Goal: Answer question/provide support

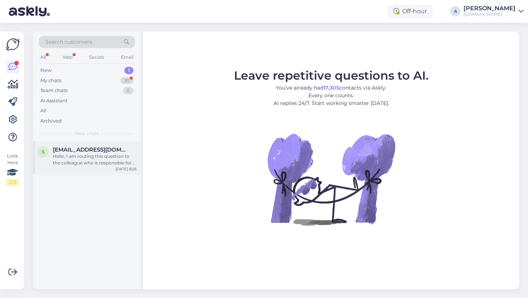
click at [89, 158] on div "Hello, I am routing this question to the colleague who is responsible for this …" at bounding box center [95, 159] width 84 height 13
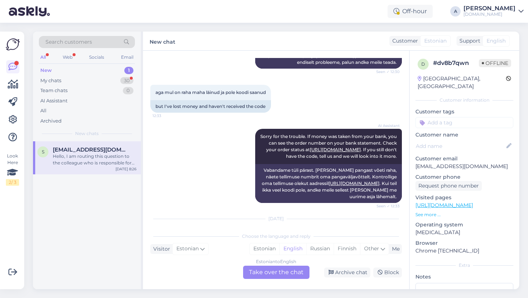
scroll to position [298, 0]
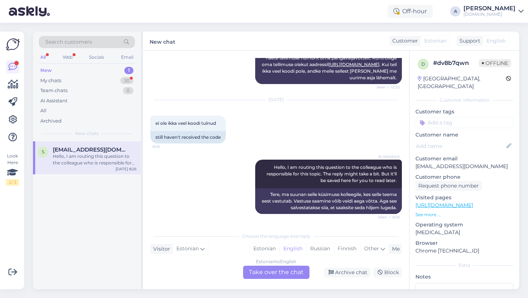
click at [272, 274] on div "Estonian to English Take over the chat" at bounding box center [276, 271] width 66 height 13
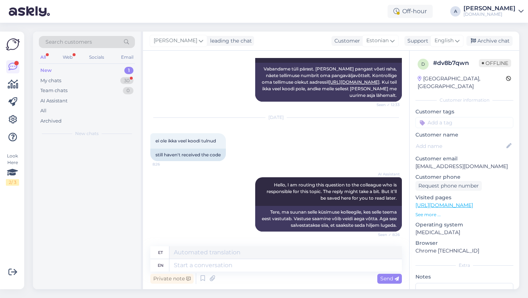
scroll to position [280, 0]
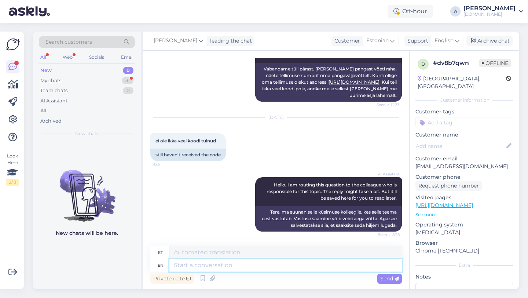
click at [242, 263] on textarea at bounding box center [285, 265] width 232 height 12
type textarea "Hey t"
type textarea "Hei"
type textarea "Hey there!"
type textarea "Tere!"
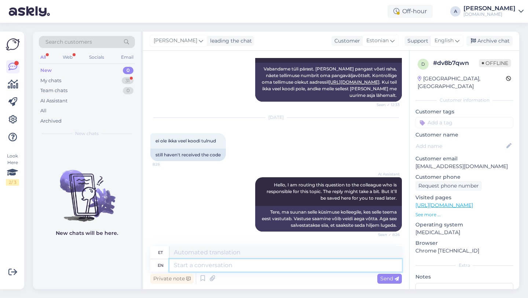
scroll to position [324, 0]
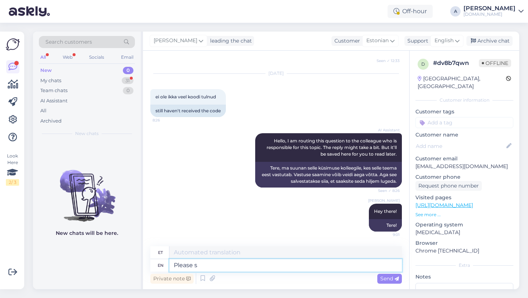
type textarea "Please sh"
type textarea "Palun"
type textarea "Please share w"
type textarea "Palun jaga"
type textarea "Please share with me"
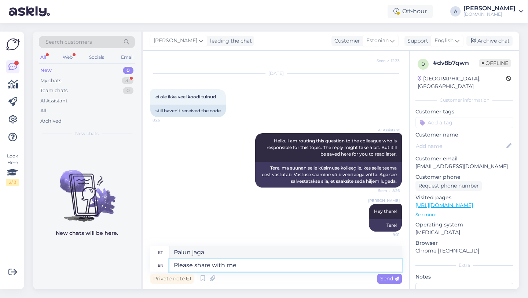
type textarea "Palun jagage"
type textarea "Please share with me th"
type textarea "Palun jaga minuga"
type textarea "Please share with me the order"
type textarea "Palun jaga minuga tellimust"
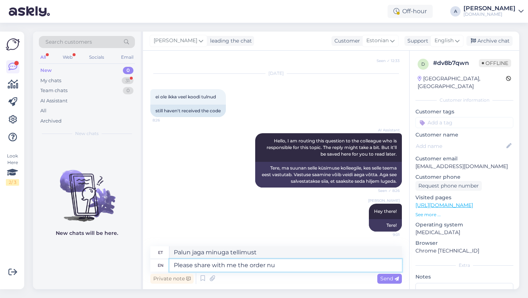
type textarea "Please share with me the order num"
type textarea "Palun jaga minuga tellimuse numbrit"
type textarea "Please share with me the order number."
type textarea "Palun jaga minuga tellimuse numbrit."
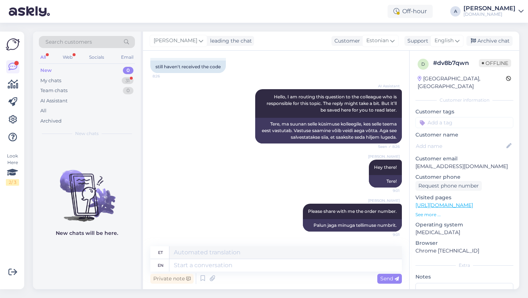
click at [434, 117] on input at bounding box center [464, 122] width 98 height 11
type input "orde"
click at [454, 140] on span "Order_delay" at bounding box center [464, 142] width 27 height 4
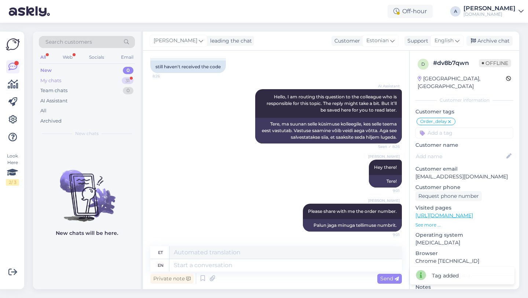
click at [126, 81] on div "31" at bounding box center [128, 80] width 12 height 7
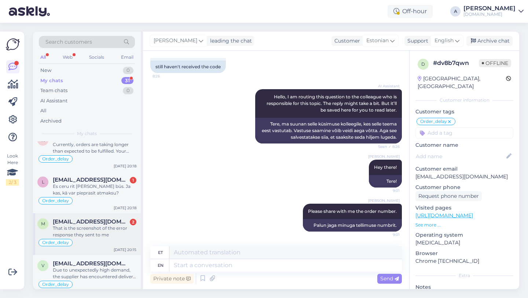
scroll to position [192, 0]
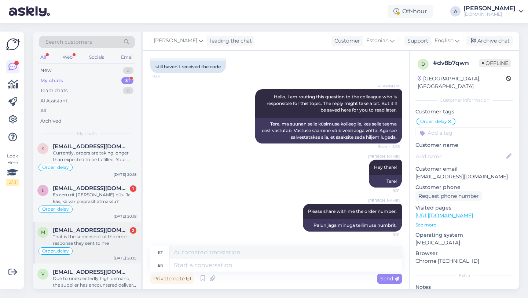
click at [99, 237] on div "That is the screenshot of the error response they sent to me" at bounding box center [95, 239] width 84 height 13
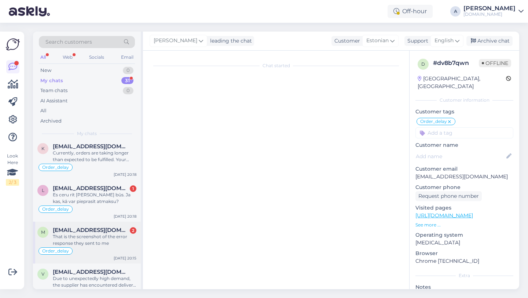
scroll to position [2949, 0]
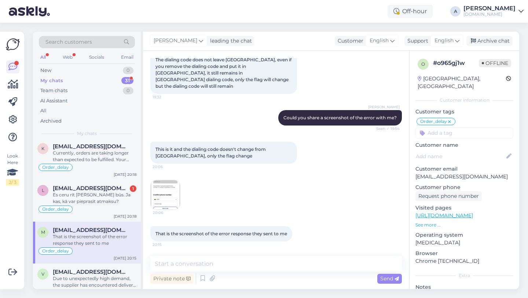
click at [166, 201] on img at bounding box center [165, 194] width 29 height 29
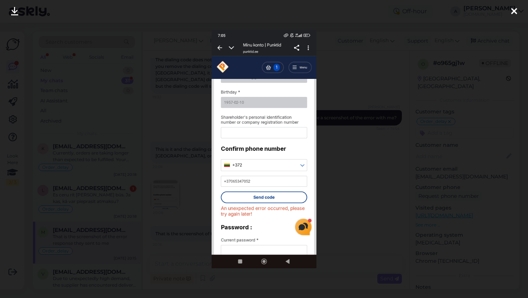
click at [14, 12] on icon at bounding box center [14, 12] width 7 height 10
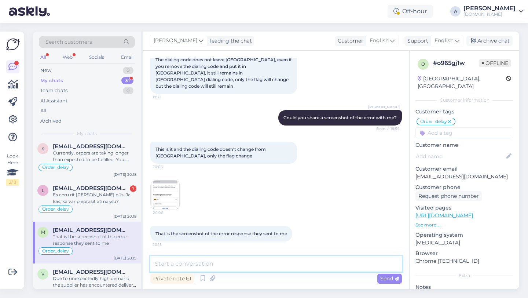
click at [205, 262] on textarea at bounding box center [275, 263] width 251 height 15
type textarea "Allow me to share this with our internal team."
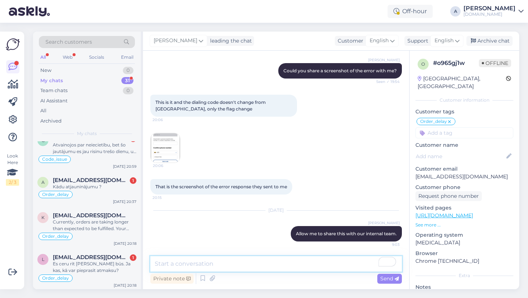
scroll to position [148, 0]
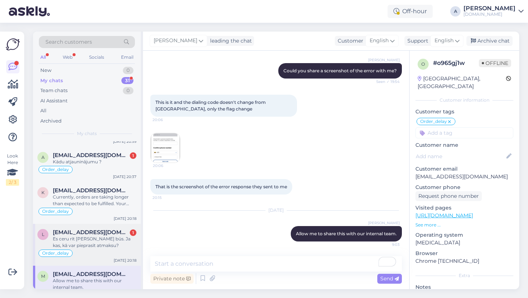
click at [96, 237] on div "Es ceru rīt jau viss būs. Ja kas, kā var pieprasīt atmaksu?" at bounding box center [95, 241] width 84 height 13
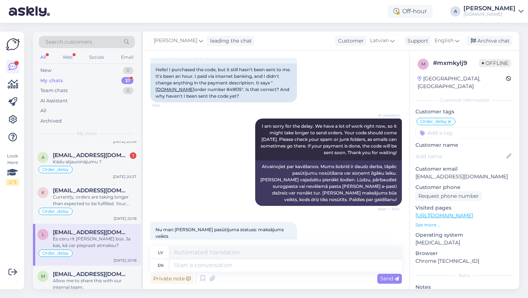
scroll to position [68, 0]
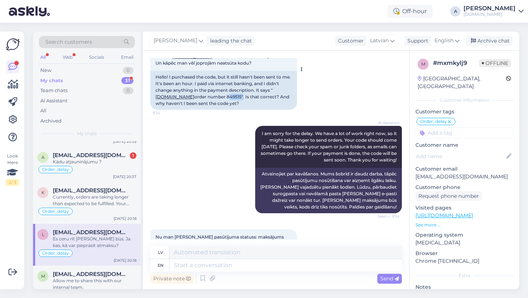
drag, startPoint x: 227, startPoint y: 97, endPoint x: 212, endPoint y: 97, distance: 14.7
click at [212, 97] on div "Hello! I purchased the code, but it still hasn't been sent to me. It's been an …" at bounding box center [223, 90] width 147 height 39
copy div "849515"
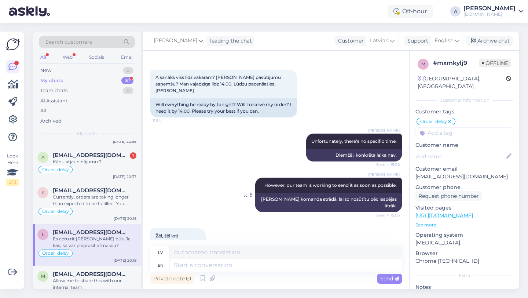
scroll to position [569, 0]
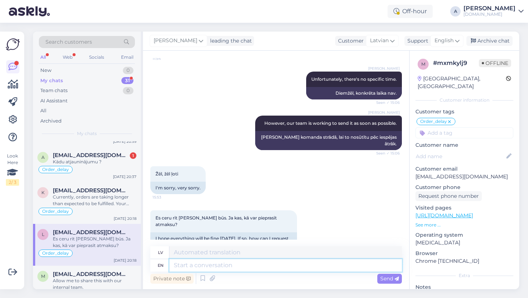
click at [199, 266] on textarea at bounding box center [285, 265] width 232 height 12
type textarea "Allow me"
type textarea "Atļaut"
type textarea "Allow met o"
type textarea "Atļaut satikties"
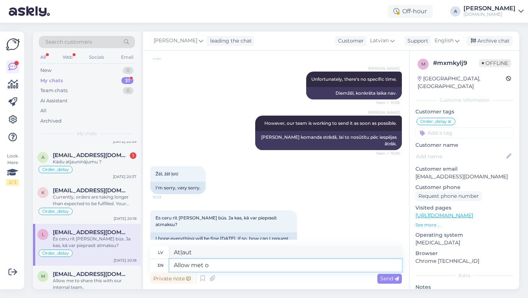
type textarea "Allow met o"
type textarea "Atļaut satikt o"
type textarea "Allow met o ask o"
type textarea "Atļaut tikties vai jautāt"
type textarea "Allow met o ask our te"
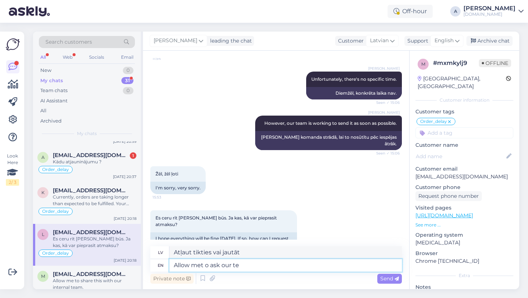
type textarea "Ļaujiet satikties un pajautāt mūsu"
type textarea "Allow met o ask our team"
type textarea "Ļaujiet tikties ar mūsu komandu"
type textarea "Allow met o ask our team to e"
type textarea "Ļaujiet mums lūgt mūsu komandai"
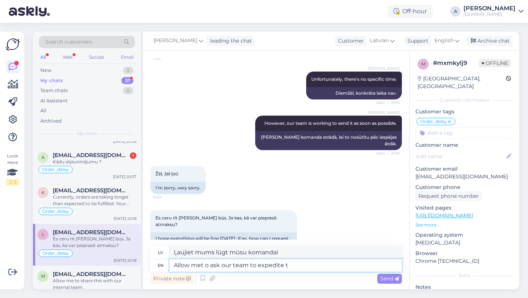
type textarea "Allow met o ask our team to expedite th"
type textarea "Ļaujiet mums lūgt mūsu komandai paātrināt procesu"
type textarea "Allow met o ask our team to expedite the o"
type textarea "Ļaujiet mums lūgt mūsu komandai paātrināt procesu."
type textarea "Allow met o ask our team to expedite the order."
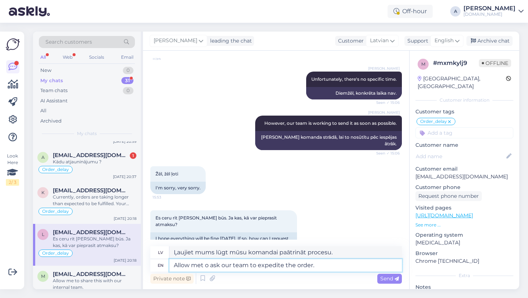
type textarea "Ļaujiet mums lūgt mūsu komandai paātrināt pasūtījuma apstrādi."
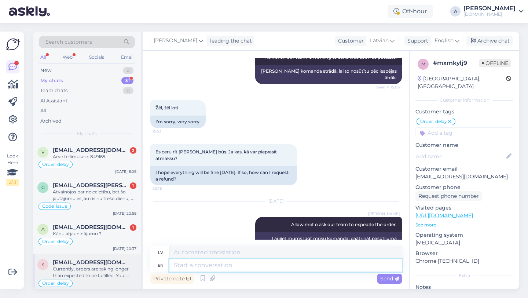
scroll to position [77, 0]
click at [86, 227] on span "aigarssibekins@gmail.com" at bounding box center [91, 226] width 76 height 7
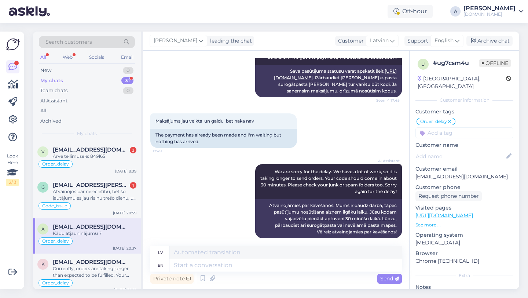
scroll to position [1261, 0]
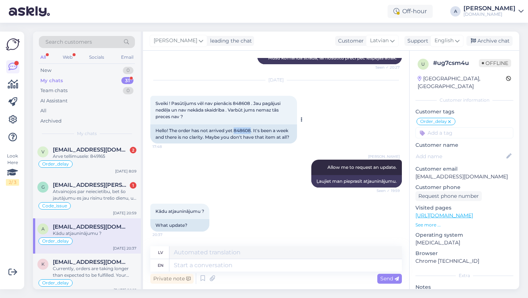
drag, startPoint x: 252, startPoint y: 130, endPoint x: 235, endPoint y: 131, distance: 16.9
click at [234, 132] on div "Hello! The order has not arrived yet 848608. It's been a week and there is no c…" at bounding box center [223, 133] width 147 height 19
copy div "848608"
click at [197, 265] on textarea at bounding box center [285, 265] width 232 height 12
type textarea "I'm s"
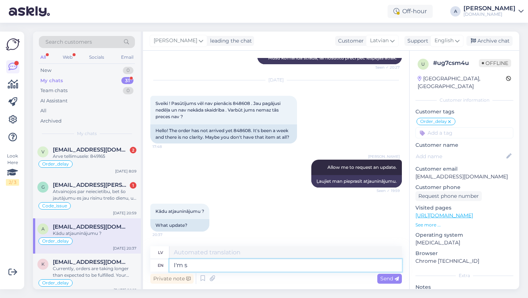
type textarea "Es esmu"
type textarea "I'm still ea"
type textarea "Es joprojām esmu"
type textarea "I'm still eating"
type textarea "Es joprojām ēdu"
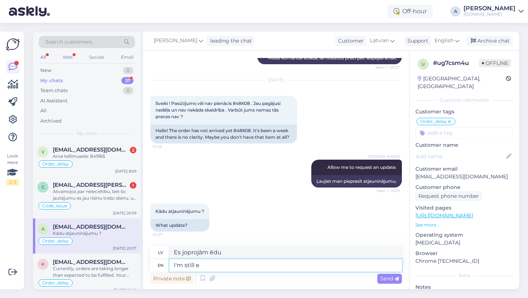
type textarea "I'm still"
type textarea "Es joprojām esmu"
type textarea "I'm still wating f"
type textarea "Es joprojām gaidu"
type textarea "I'm still wating for the"
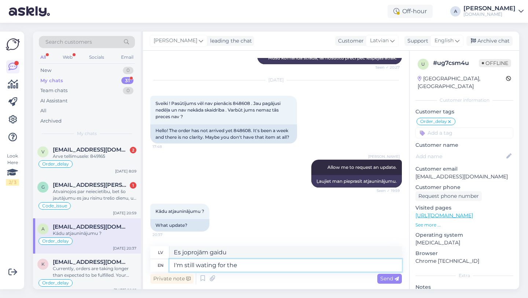
type textarea "Es joprojām gaidu to"
type textarea "I'm still wating for"
type textarea "Es joprojām gaidu"
type textarea "I'm still waiting for the update."
type textarea "Es joprojām gaidu atjauninājumu."
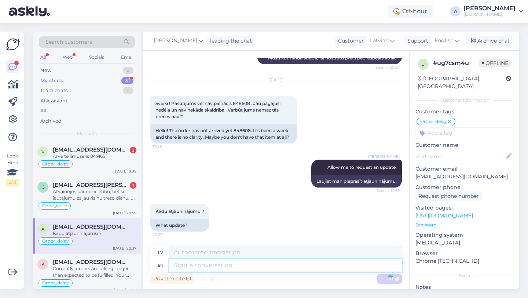
scroll to position [1321, 0]
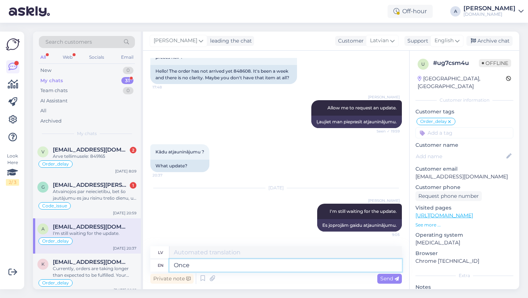
type textarea "Once"
type textarea "Reiz"
type textarea "Once I ge"
type textarea "Reiz es"
type textarea "Once I get th"
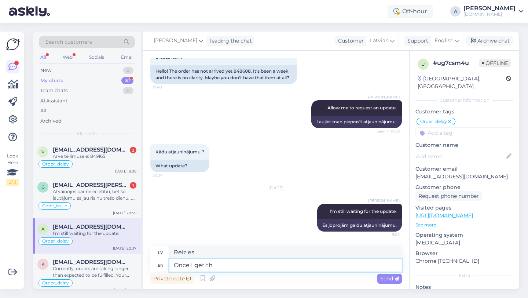
type textarea "Tiklīdz es saņemšu"
type textarea "Once I get the information"
type textarea "Tiklīdz es saņemšu informāciju"
type textarea "Once I get the information I'll"
type textarea "Tiklīdz saņemšu informāciju, es"
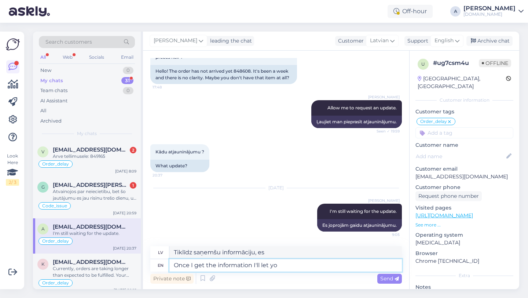
type textarea "Once I get the information I'll let you"
type textarea "Tiklīdz saņemšu informāciju, paziņošu"
type textarea "Once I get the information I'll let you know ime"
type textarea "Tiklīdz saņemšu informāciju, paziņošu jums laikus"
type textarea "Once I get the information I'll let you kno"
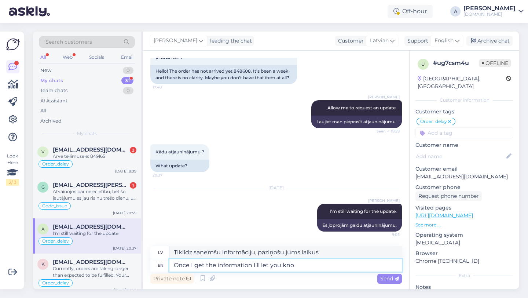
type textarea "Tiklīdz saņemšu informāciju, paziņošu"
type textarea "Once I get the information I'l"
type textarea "Tiklīdz saņemšu informāciju, es"
type textarea "Once I get the informati"
type textarea "Tiklīdz es saņemšu informāciju"
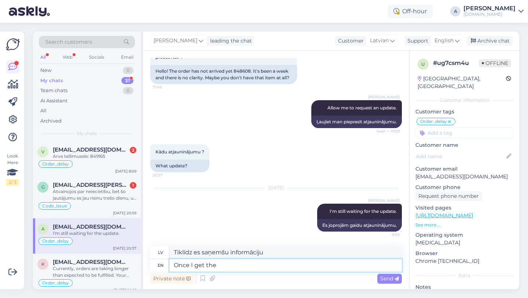
type textarea "Once I get th"
type textarea "Tiklīdz es saņemšu"
type textarea "Once"
type textarea "Reiz es"
type textarea "Once"
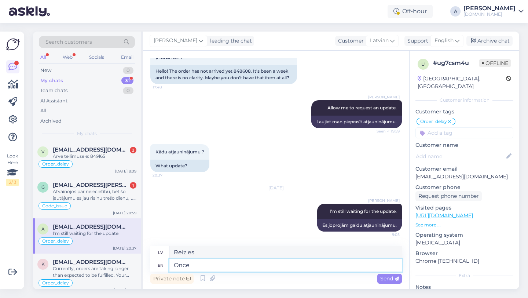
type textarea "Reiz"
type textarea "O"
type textarea "I'll l"
type textarea "Es"
type textarea "I'll let"
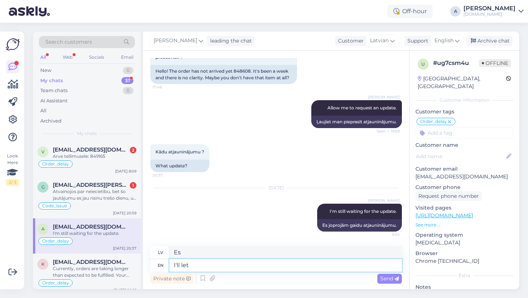
type textarea "Es ļaušu"
type textarea "I'll let you k"
type textarea "Es tev ļaušu"
type textarea "I'll let you know i"
type textarea "Es tev paziņošu"
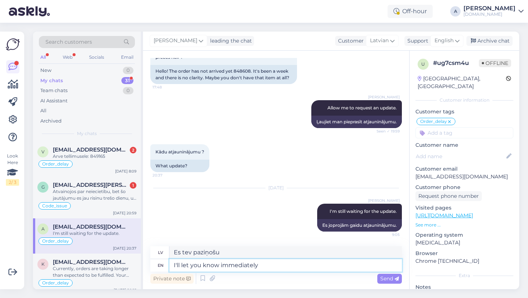
type textarea "I'll let you know immediately o"
type textarea "Es jums tūlīt paziņošu"
type textarea "I'll let you know immediately once"
type textarea "Es tev tūlīt paziņošu, kad"
type textarea "I'll let you know immediately once I"
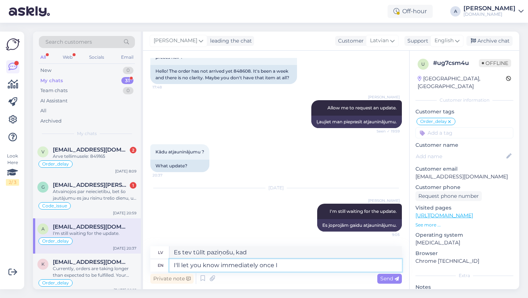
type textarea "Es jums tūlīt paziņošu, tiklīdz es"
type textarea "I'll let you know immediately once I get"
type textarea "Es tev tūlīt paziņošu, tiklīdz būšu"
type textarea "I'll let you know immediately once I get th"
type textarea "Tiklīdz saņemšos, tūlīt paziņošu"
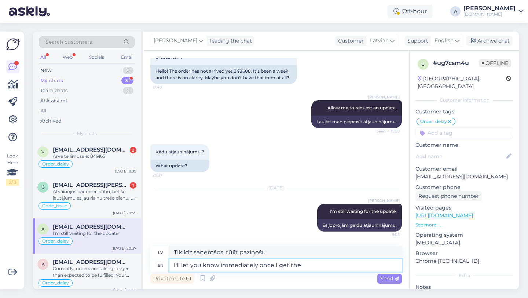
type textarea "I'll let you know immediately once I get the i"
type textarea "Es jums tūlīt paziņošu, tiklīdz saņemšu"
type textarea "I'll let you know immediately once I get the information."
type textarea "Tiklīdz saņemšu informāciju, nekavējoties paziņošu."
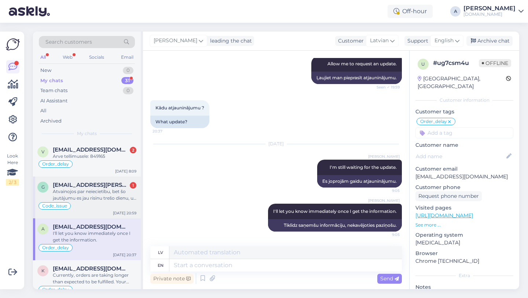
click at [85, 195] on div "Atvainojos par neiecietību, bet šo jautājumu es jau risinu trešo dienu, un bez …" at bounding box center [95, 194] width 84 height 13
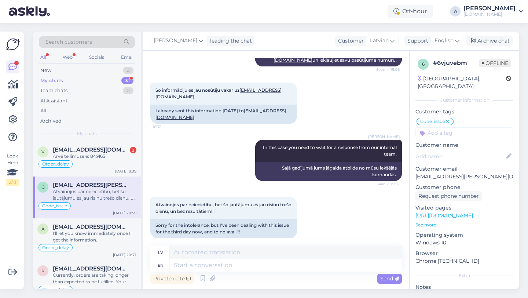
click at [85, 195] on div "Atvainojos par neiecietību, bet šo jautājumu es jau risinu trešo dienu, un bez …" at bounding box center [95, 194] width 84 height 13
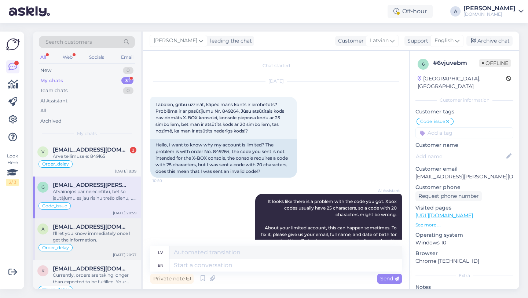
click at [81, 231] on div "I'll let you know immediately once I get the information." at bounding box center [95, 236] width 84 height 13
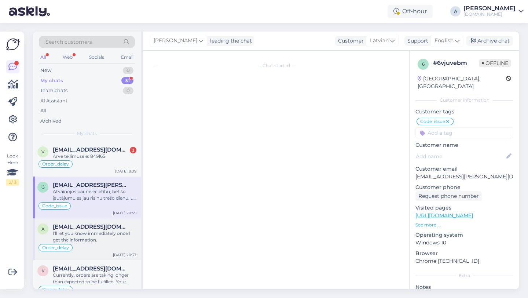
scroll to position [1365, 0]
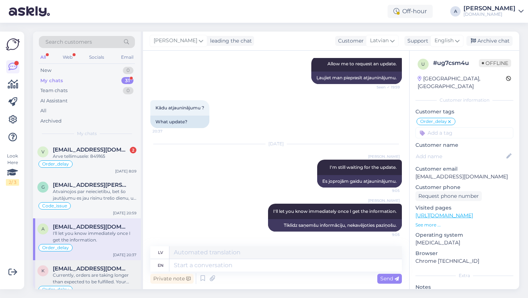
click at [86, 272] on div "Currently, orders are taking longer than expected to be fulfilled. Your order w…" at bounding box center [95, 278] width 84 height 13
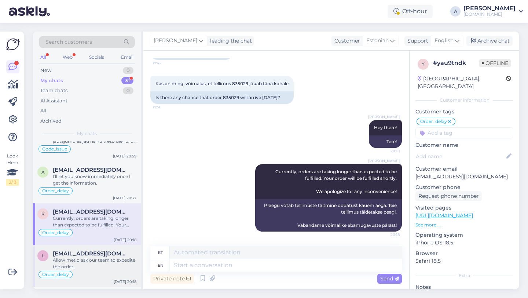
scroll to position [127, 0]
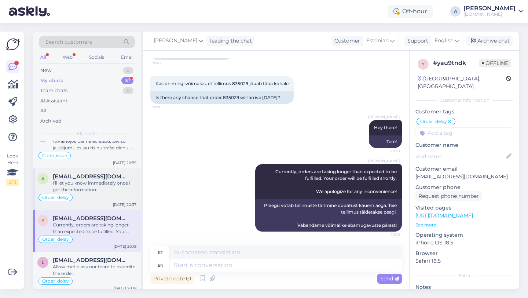
click at [80, 188] on div "I'll let you know immediately once I get the information." at bounding box center [95, 186] width 84 height 13
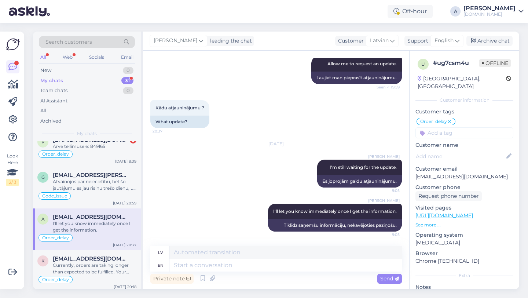
scroll to position [86, 0]
click at [113, 195] on div "Code_issue" at bounding box center [86, 196] width 99 height 9
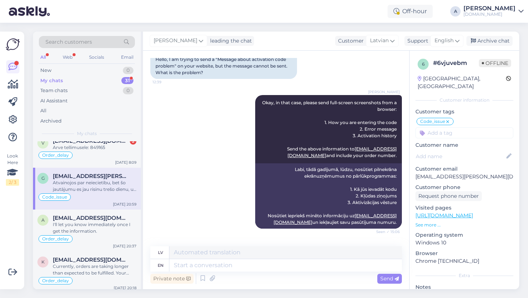
scroll to position [1118, 0]
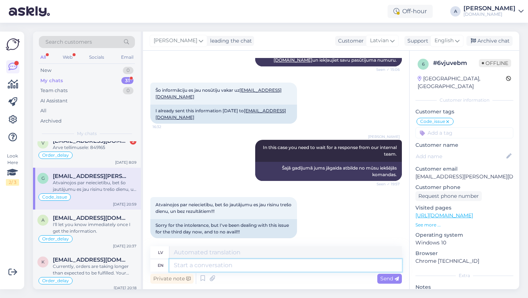
click at [207, 267] on textarea at bounding box center [285, 265] width 232 height 12
type textarea "Code i"
type textarea "Kods"
type textarea "Code issue cas"
type textarea "Koda problēma"
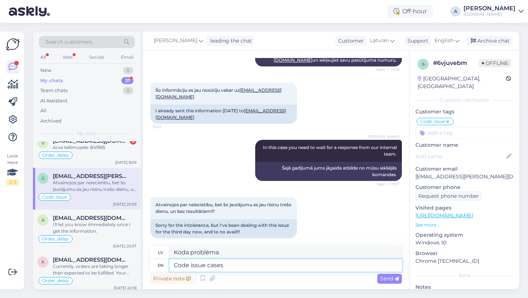
type textarea "Code issue cases"
type textarea "Koda problēmu gadījumi"
type textarea "Code issue cases are"
type textarea "Koda problēmu gadījumi ir"
type textarea "Code issue case"
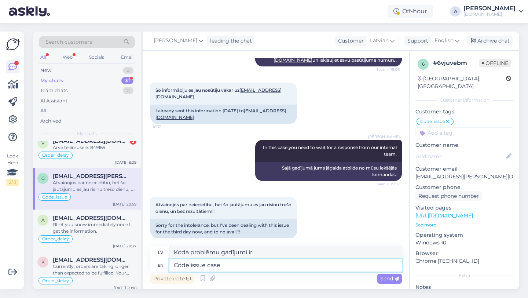
type textarea "Koda problēmu gadījumi"
type textarea "Code issu"
type textarea "Koda problēma"
type textarea "Co"
type textarea "Kods"
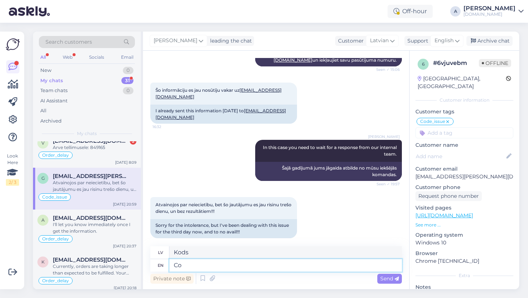
type textarea "C"
type textarea "Ge"
type textarea "G"
type textarea "Generally"
type textarea "Parasti"
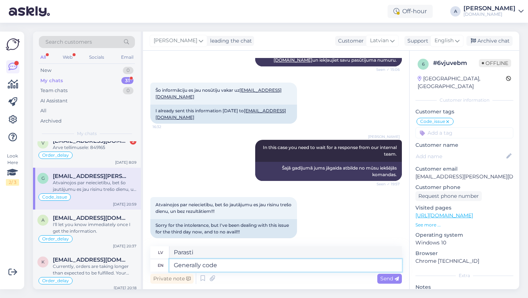
type textarea "Generally code c"
type textarea "Parasti kods"
type textarea "Generally code"
type textarea "Parasti kods"
type textarea "Generally code issue"
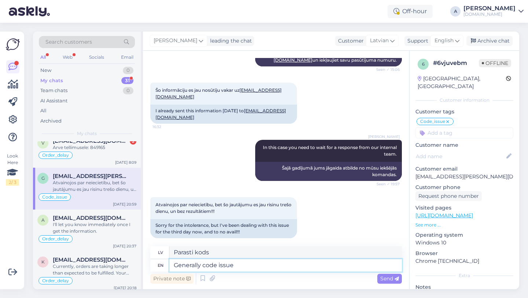
type textarea "Parasti koda problēma"
type textarea "Generally code issue cases"
type textarea "Parasti koda problēmu gadījumi"
type textarea "Generally code issue cases are"
type textarea "Parasti koda problēmu gadījumi ir"
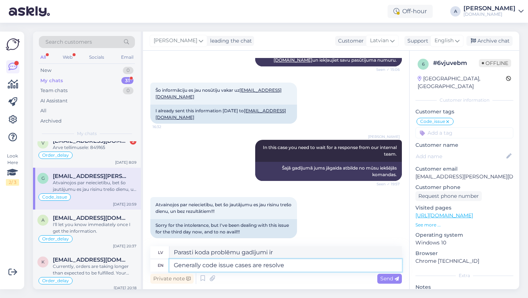
type textarea "Generally code issue cases are resolve"
type textarea "Parasti koda problēmas tiek atrisinātas"
type textarea "Generally code issue cases are resolve within"
type textarea "Parasti koda problēmas tiek atrisinātas laikā"
type textarea "Generally code issue cases are resolve within 2"
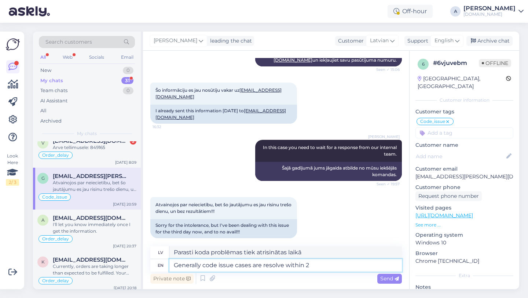
type textarea "Parasti koda problēmas tiek atrisinātas 2 laikā"
type textarea "Generally code issue cases are resolve within 2 weeks"
type textarea "Parasti koda problēmas tiek atrisinātas 2 nedēļu laikā."
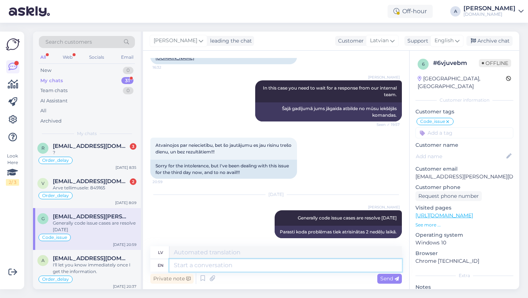
scroll to position [44, 0]
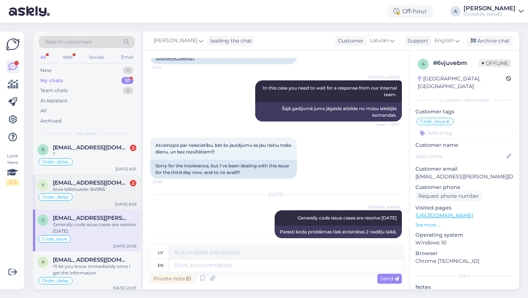
click at [93, 189] on div "Arve tellimusele: 849165" at bounding box center [95, 189] width 84 height 7
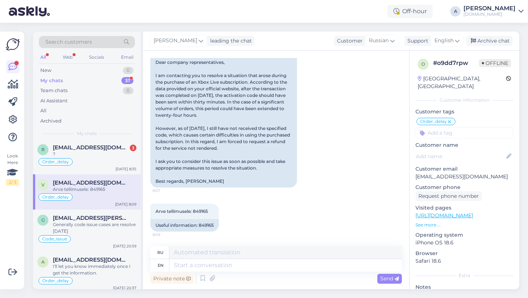
scroll to position [1268, 0]
drag, startPoint x: 214, startPoint y: 226, endPoint x: 200, endPoint y: 227, distance: 14.3
click at [200, 227] on div "Useful information: 849165" at bounding box center [184, 225] width 69 height 12
copy div "849165"
click at [117, 42] on div "Search customers" at bounding box center [87, 42] width 96 height 12
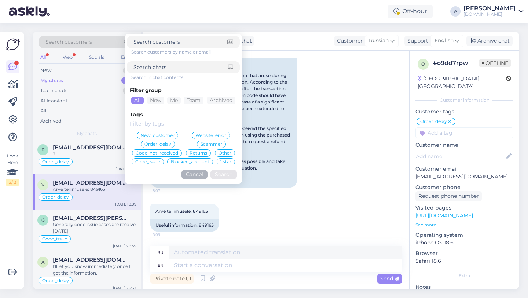
type input "849165"
click at [225, 172] on button "Search" at bounding box center [223, 174] width 26 height 9
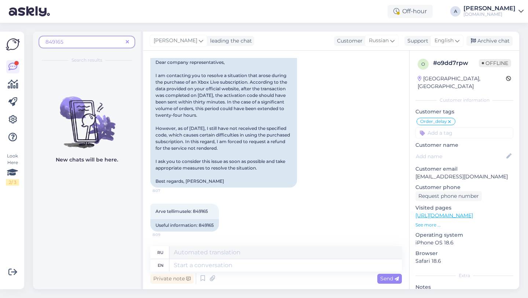
click at [126, 41] on icon at bounding box center [127, 42] width 3 height 5
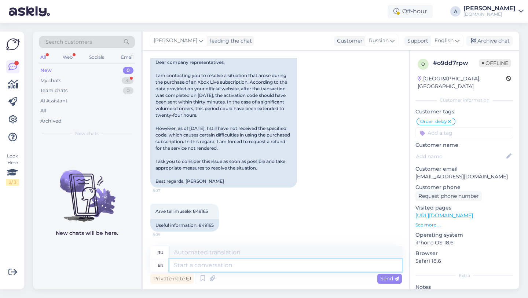
click at [225, 260] on textarea at bounding box center [285, 265] width 232 height 12
type textarea "Thanks"
type textarea "Спасибо"
type textarea "Thanks for b"
type textarea "Спасибо за"
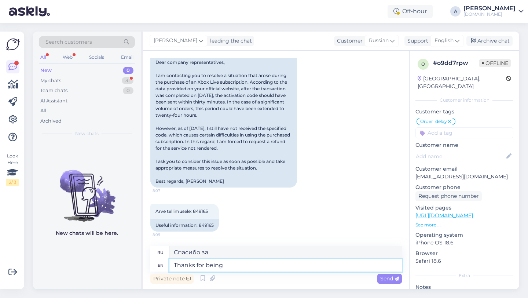
type textarea "Thanks for being s"
type textarea "Спасибо за то, что вы есть"
type textarea "Thanks for being so ap"
type textarea "Спасибо, что ты такой"
type textarea "Thanks for being so p"
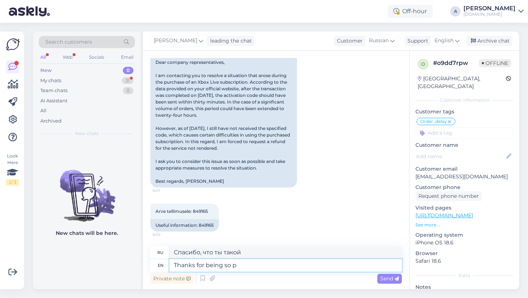
type textarea "Спасибо, что вы так р"
type textarea "Thanks for being so patient."
type textarea "Спасибо за ваше терпение."
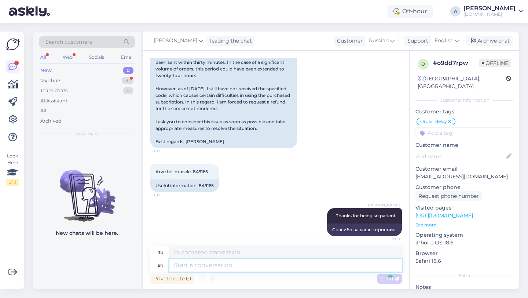
scroll to position [1312, 0]
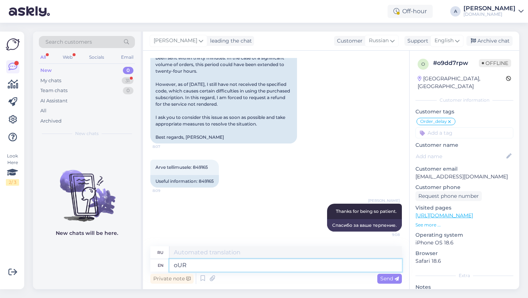
type textarea "oUR T"
type textarea "наш"
type textarea "o"
type textarea "Our t"
type textarea "Наш"
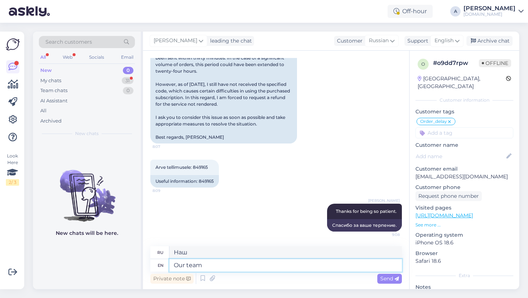
type textarea "Our team i"
type textarea "Наша команда"
type textarea "Our team is"
type textarea "Наша команда — это"
type textarea "Our team is working t"
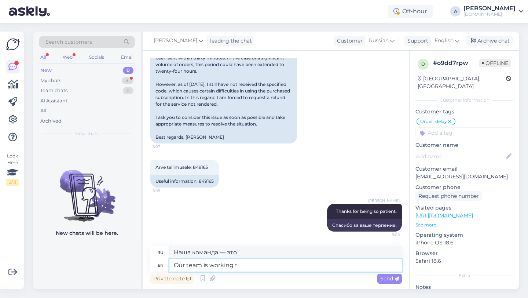
type textarea "Наша команда работает"
type textarea "Our team is working to se"
type textarea "Наша команда работает над тем, чтобы"
type textarea "Our team is working to send i"
type textarea "Наша команда работает над отправкой"
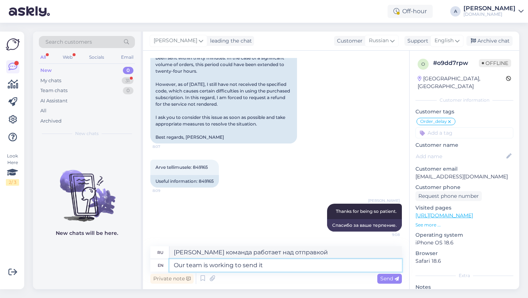
type textarea "Our team is working to send it a"
type textarea "Наша команда работает над его отправкой."
type textarea "Our team is working to send it as so"
type textarea "Наша команда работает над тем, чтобы отправить его как можно скорее."
type textarea "Our team is working to send it as soon as possible."
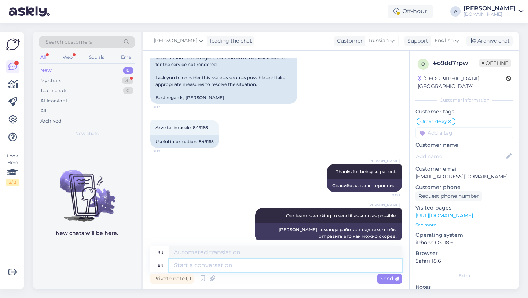
scroll to position [1362, 0]
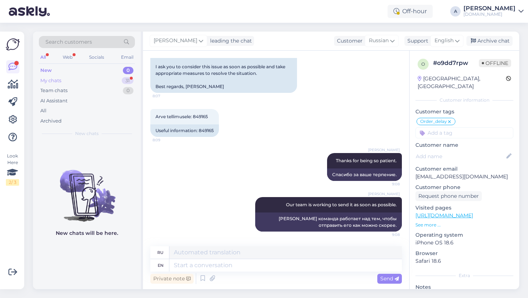
click at [124, 78] on div "31" at bounding box center [128, 80] width 12 height 7
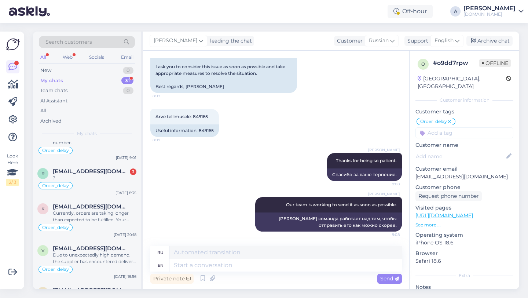
scroll to position [0, 0]
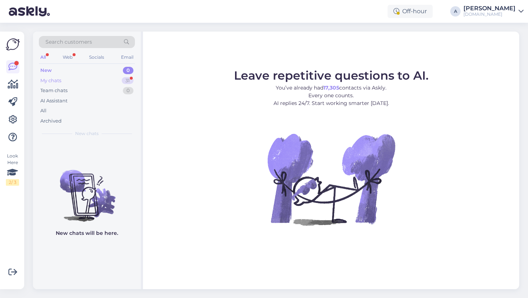
click at [128, 79] on div "31" at bounding box center [128, 80] width 12 height 7
click at [121, 82] on div "My chats 31" at bounding box center [87, 81] width 96 height 10
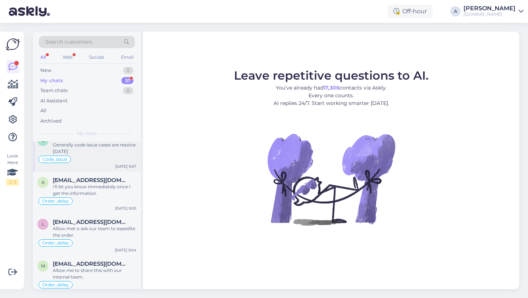
scroll to position [53, 0]
click at [125, 76] on div "My chats 31" at bounding box center [87, 81] width 96 height 10
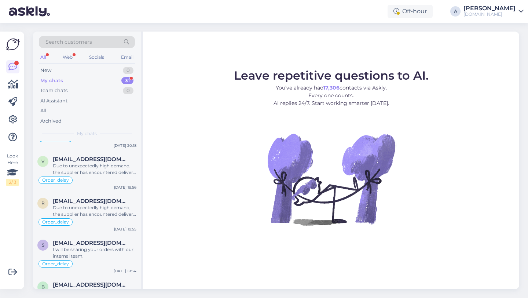
scroll to position [0, 0]
